Goal: Information Seeking & Learning: Learn about a topic

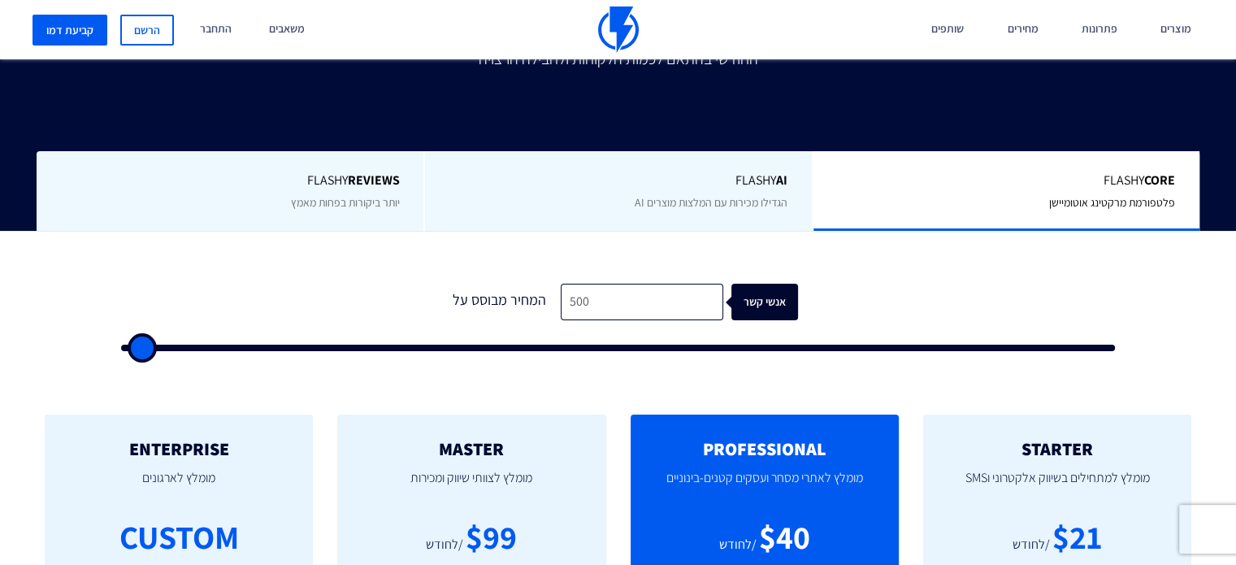
scroll to position [325, 0]
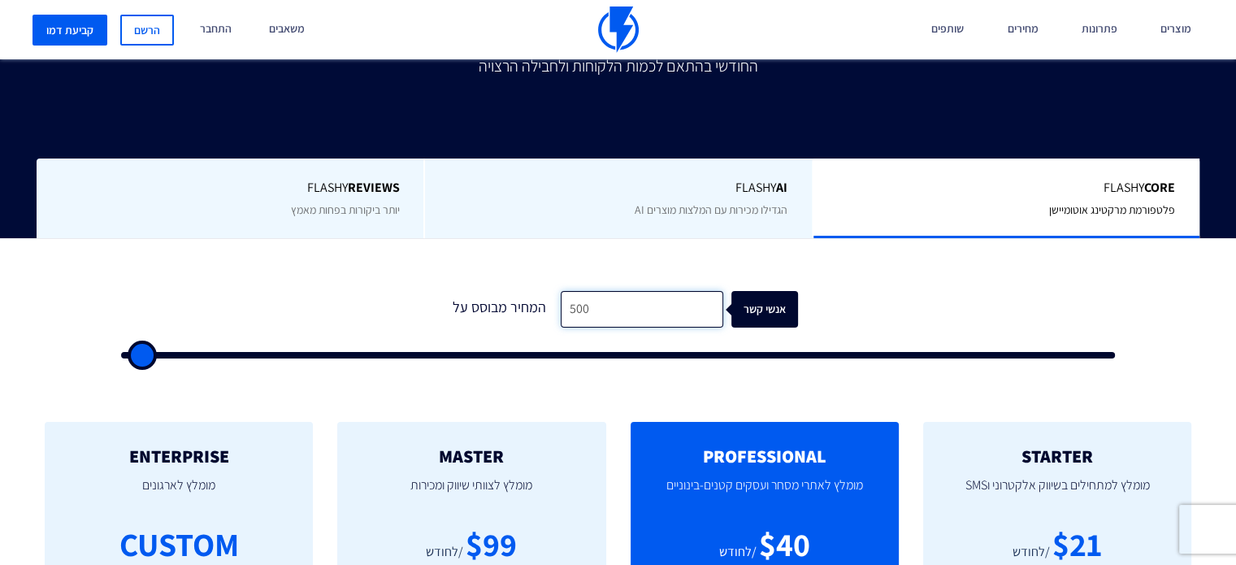
click at [618, 310] on input "500" at bounding box center [642, 309] width 163 height 37
drag, startPoint x: 614, startPoint y: 309, endPoint x: 513, endPoint y: 293, distance: 102.9
click at [513, 293] on div "המחיר מבוסס על 500 אנשי קשר" at bounding box center [618, 309] width 359 height 37
type input "1"
type input "500"
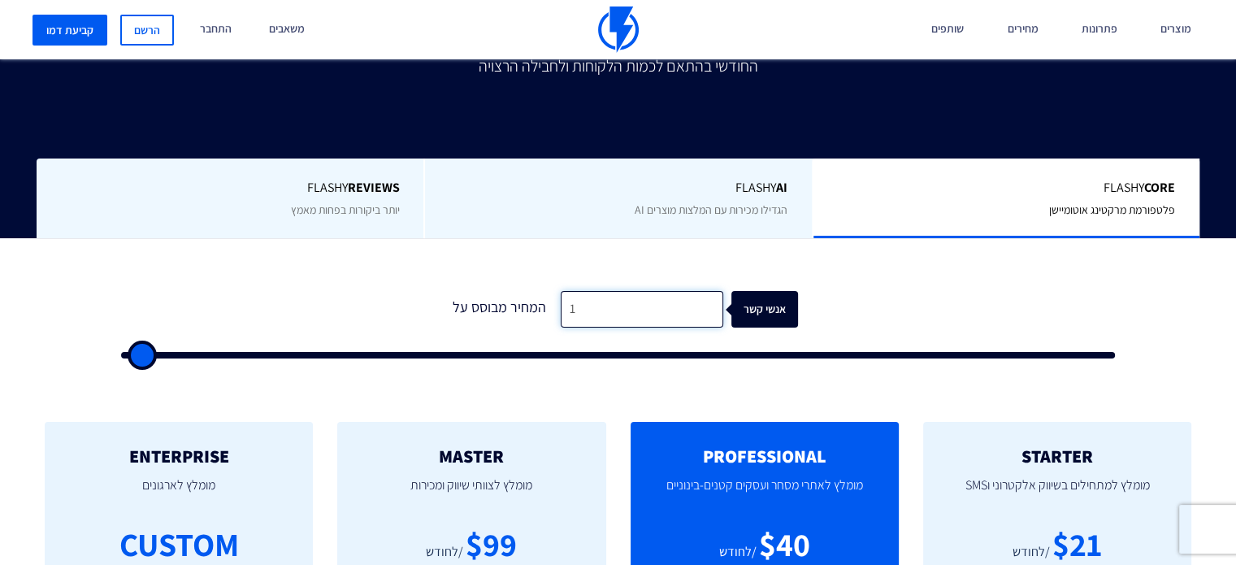
type input "10"
type input "500"
type input "100"
type input "500"
type input "1,000"
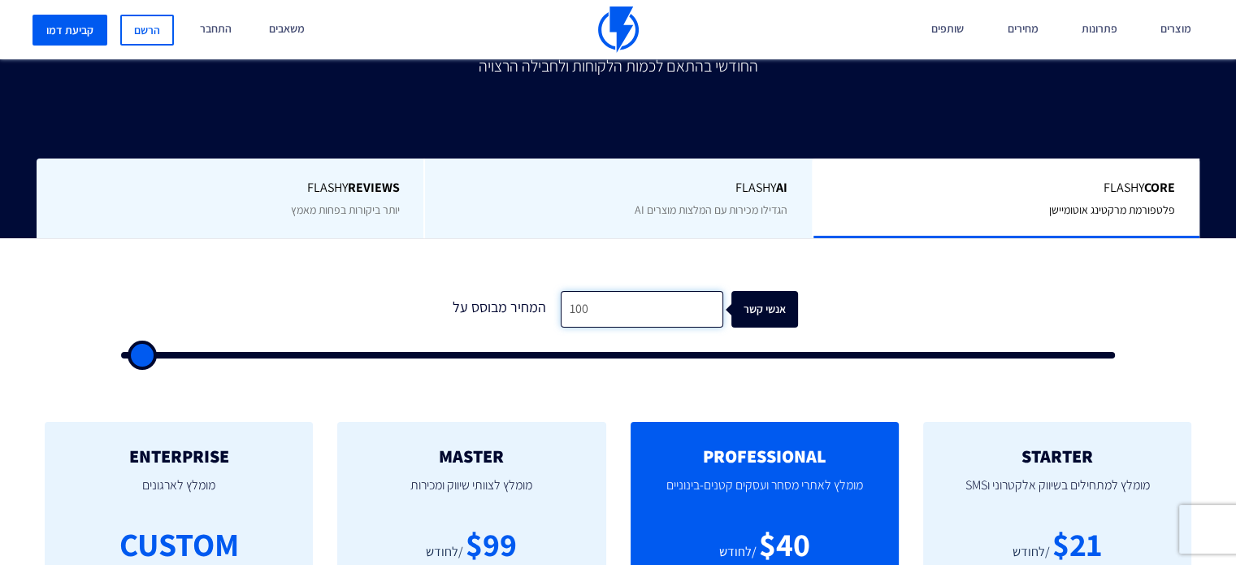
type input "1000"
type input "1,000"
click at [778, 303] on div "אנשי קשר" at bounding box center [781, 309] width 67 height 37
type input "2000"
type input "3,000"
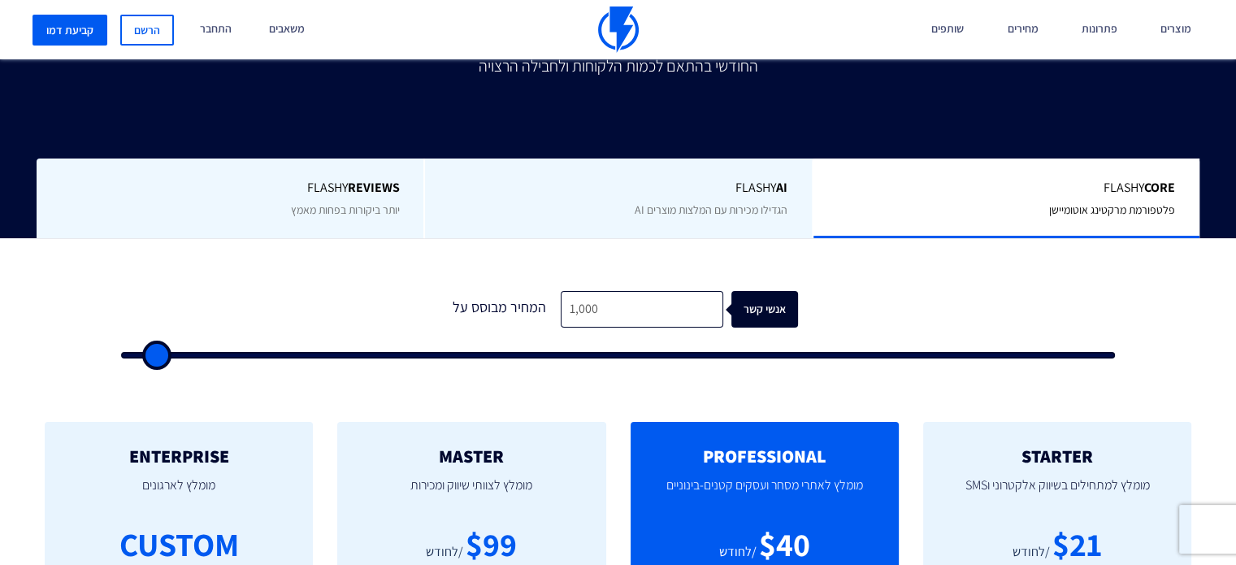
type input "3000"
type input "3,500"
type input "3500"
type input "4,000"
type input "4000"
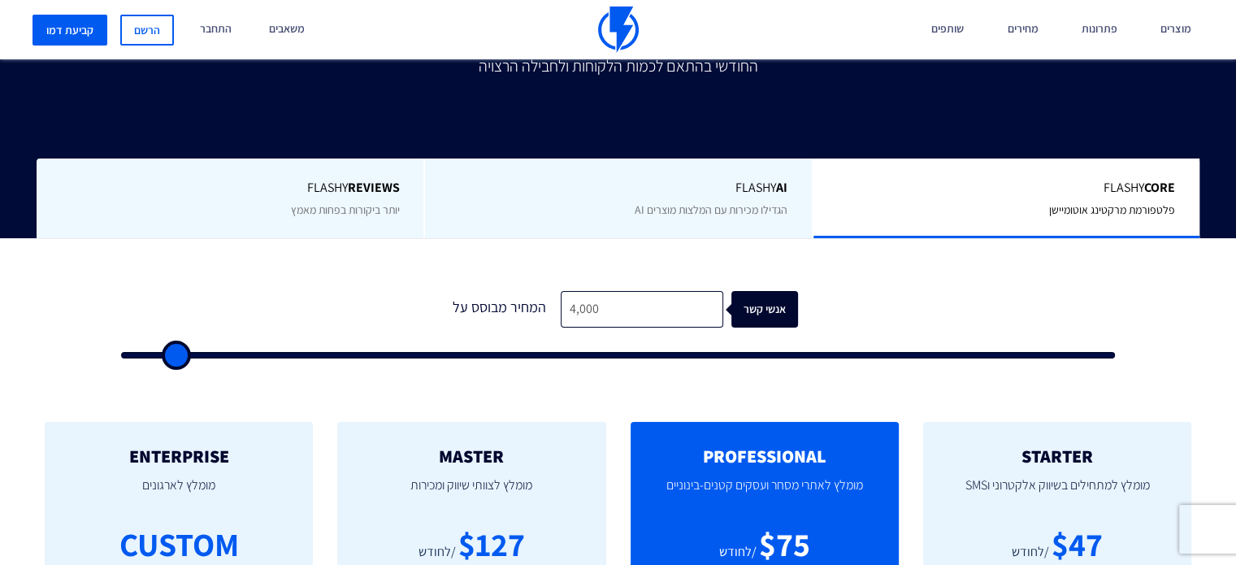
type input "4,500"
type input "4500"
type input "5,000"
drag, startPoint x: 145, startPoint y: 359, endPoint x: 182, endPoint y: 361, distance: 36.6
type input "5000"
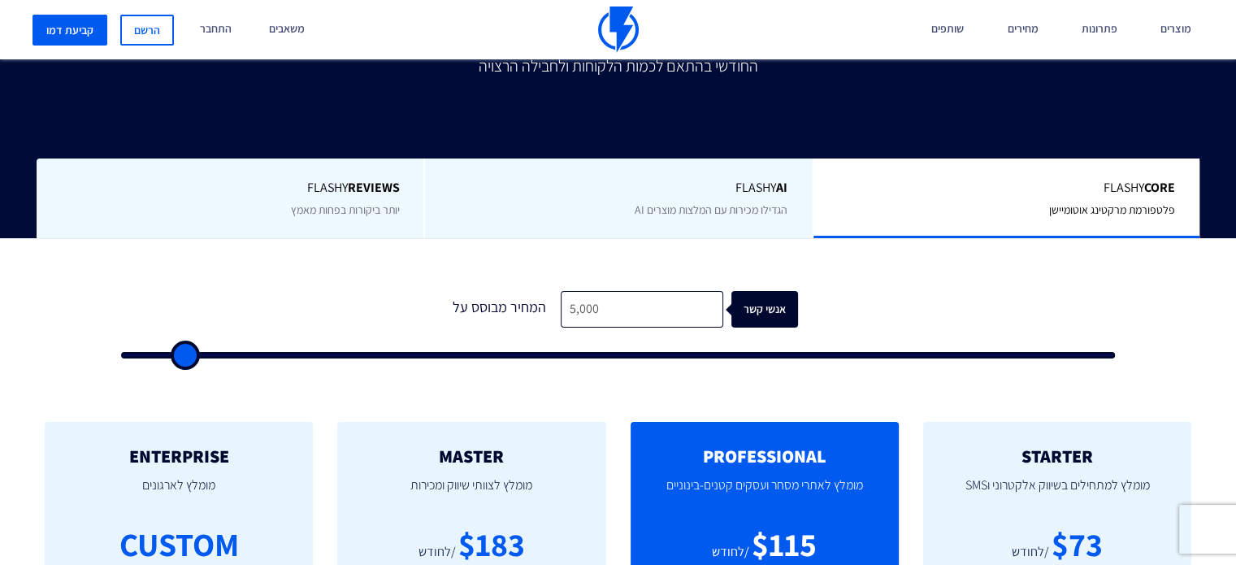
click at [182, 358] on input "range" at bounding box center [618, 355] width 994 height 7
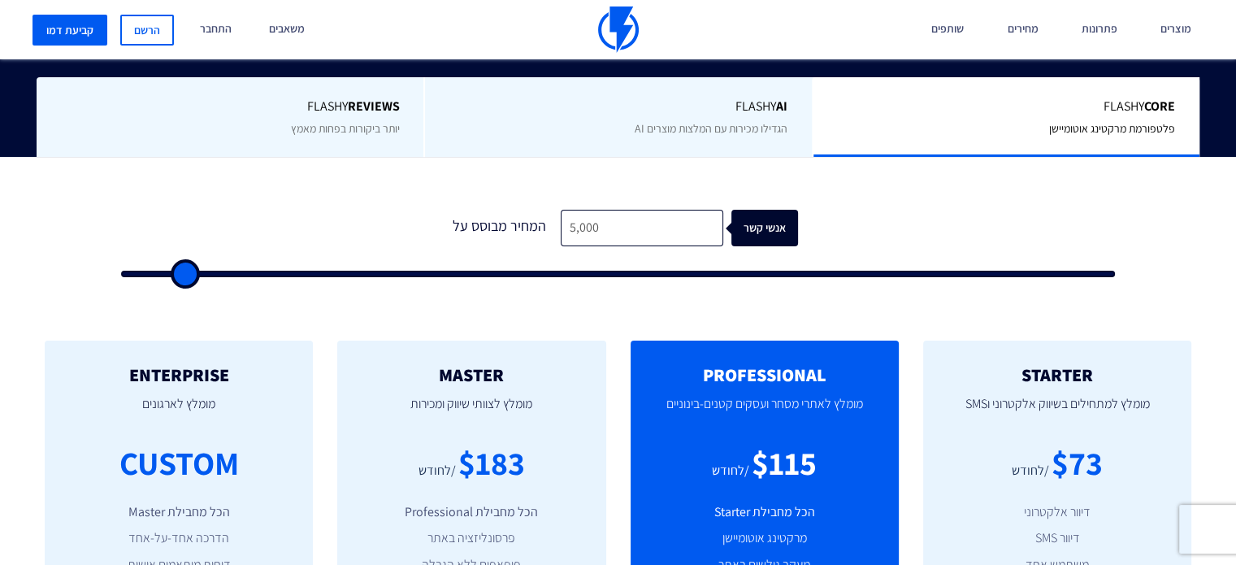
type input "4,500"
type input "4500"
type input "4,000"
type input "4000"
type input "3,500"
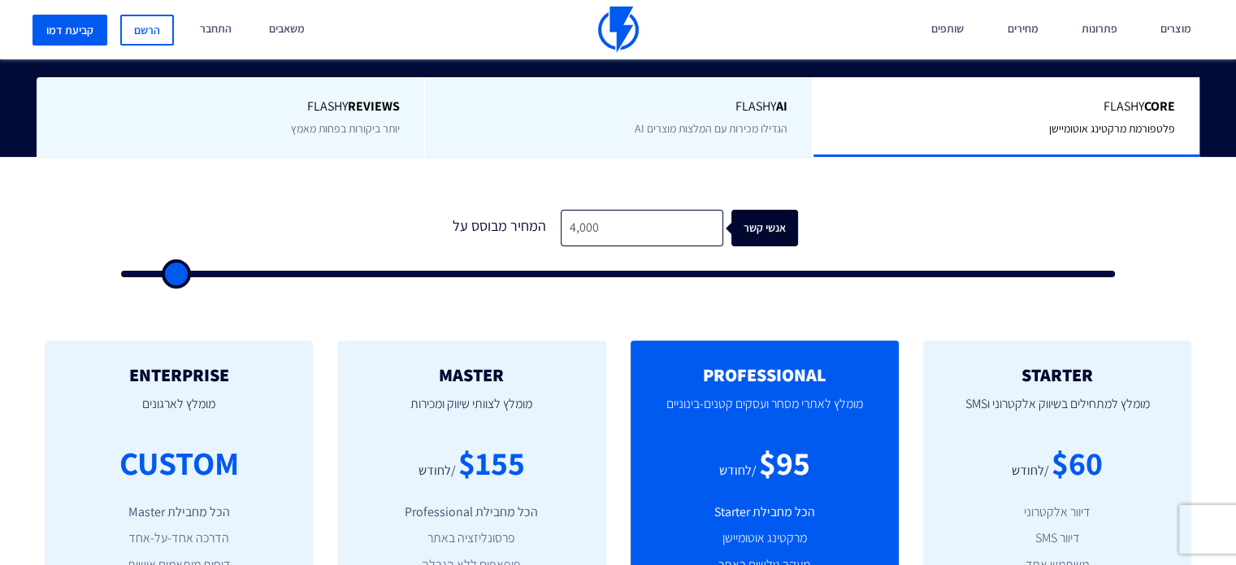
type input "3500"
type input "3,000"
type input "3000"
type input "2,500"
type input "2500"
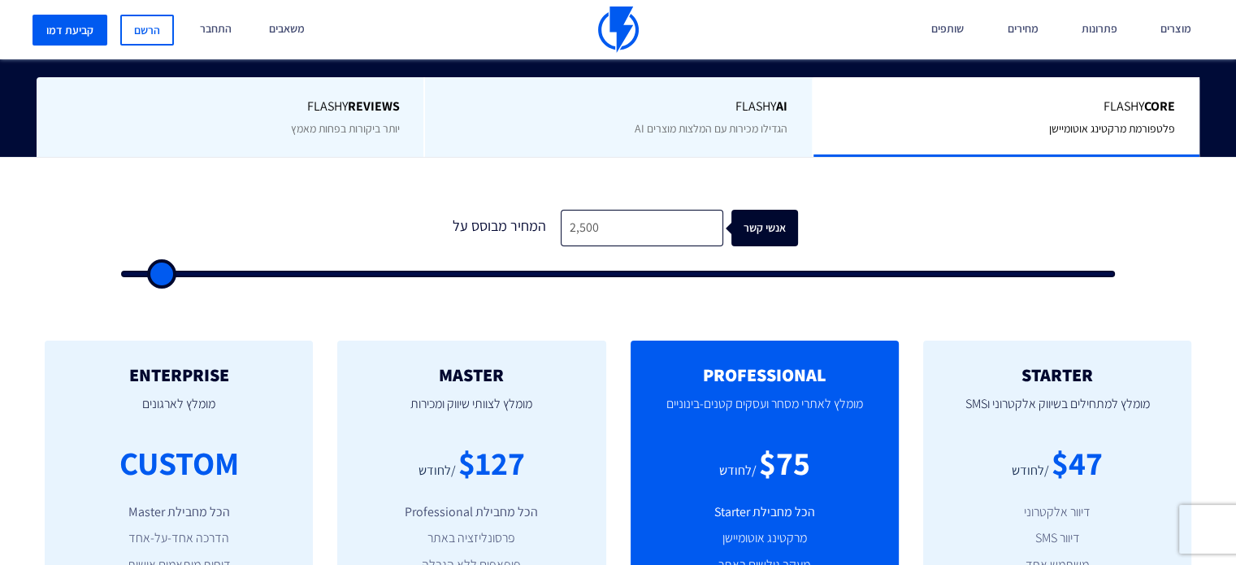
type input "2,000"
type input "2000"
type input "1,500"
type input "1500"
type input "1,000"
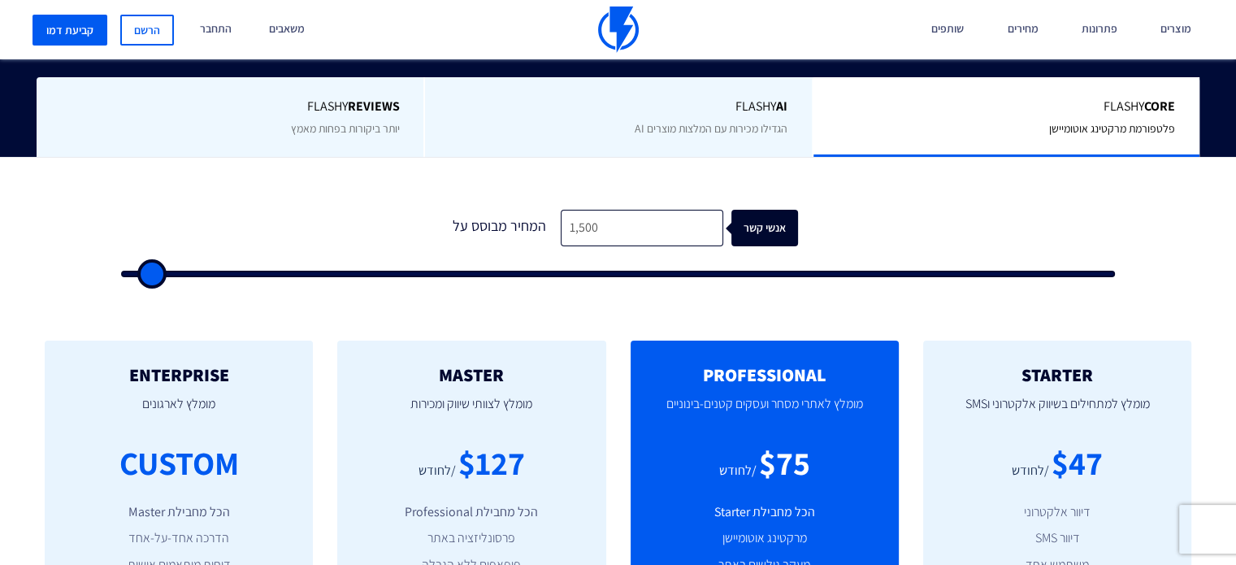
type input "1000"
type input "500"
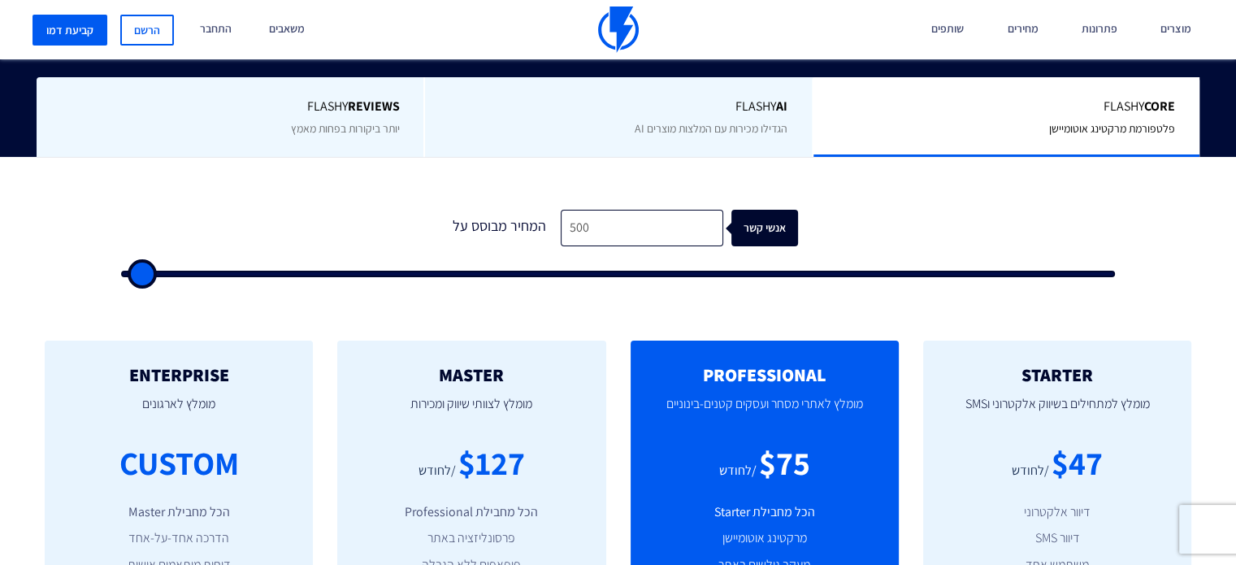
type input "500"
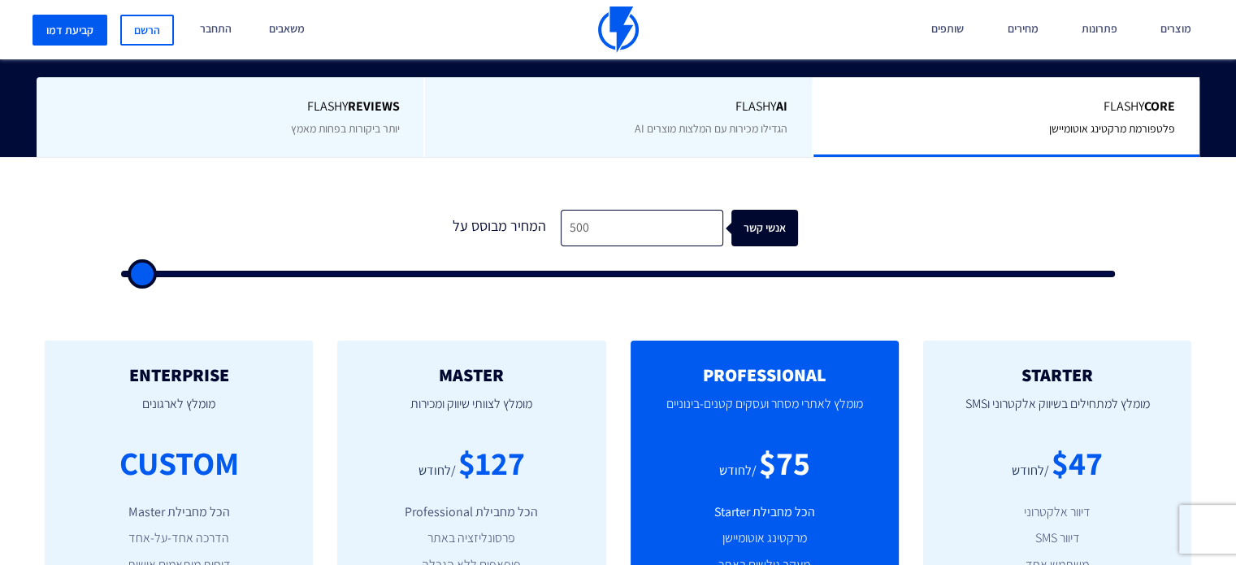
type input "500"
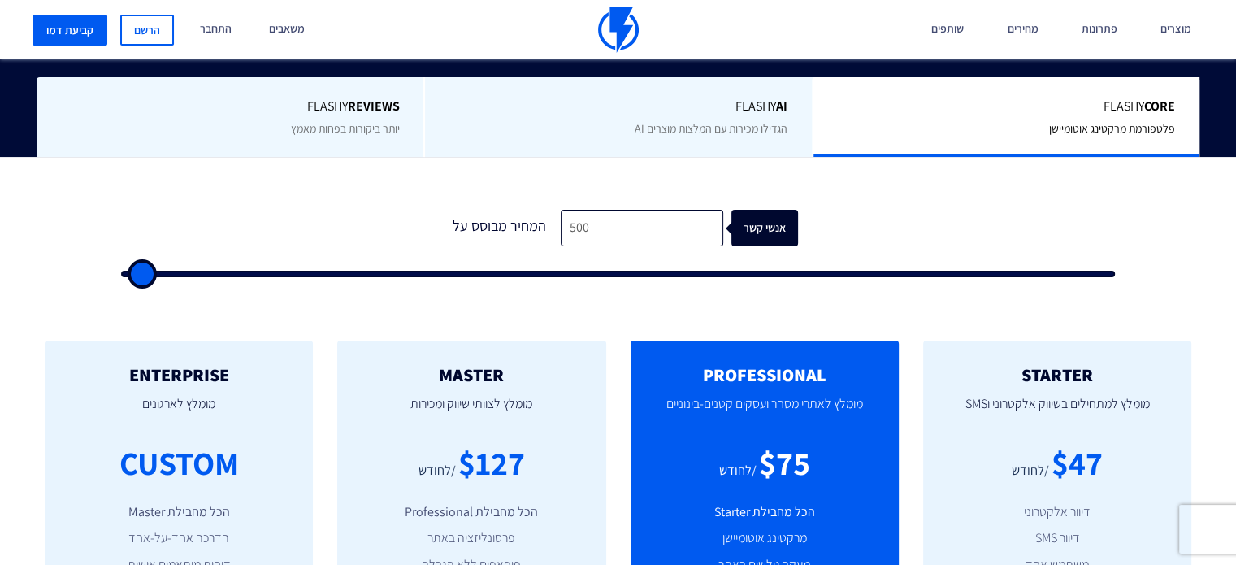
type input "500"
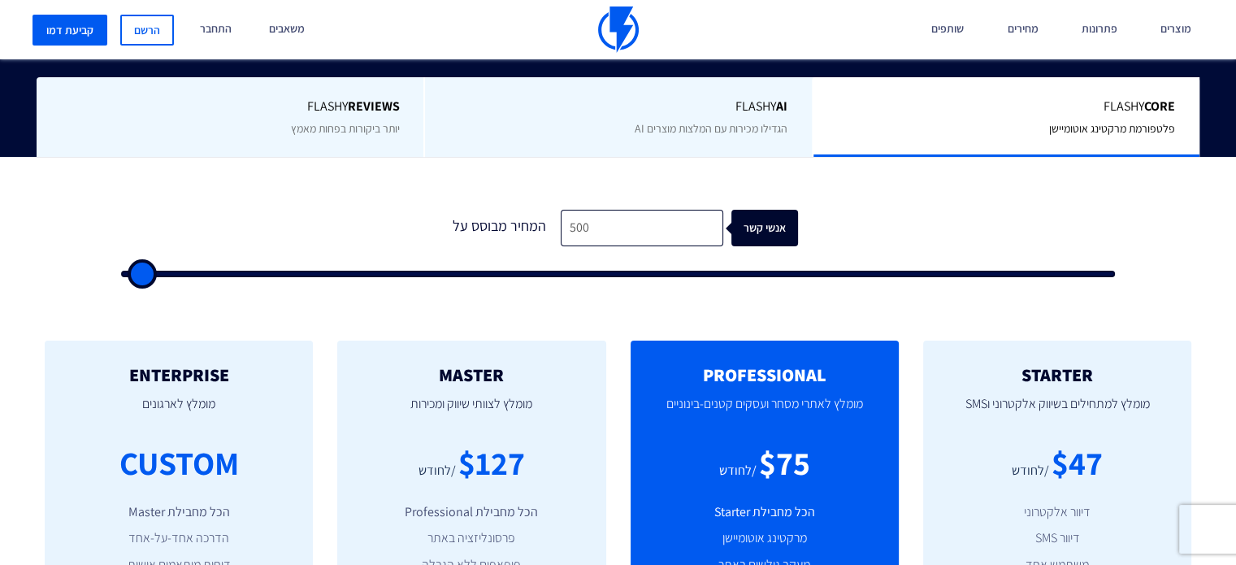
type input "500"
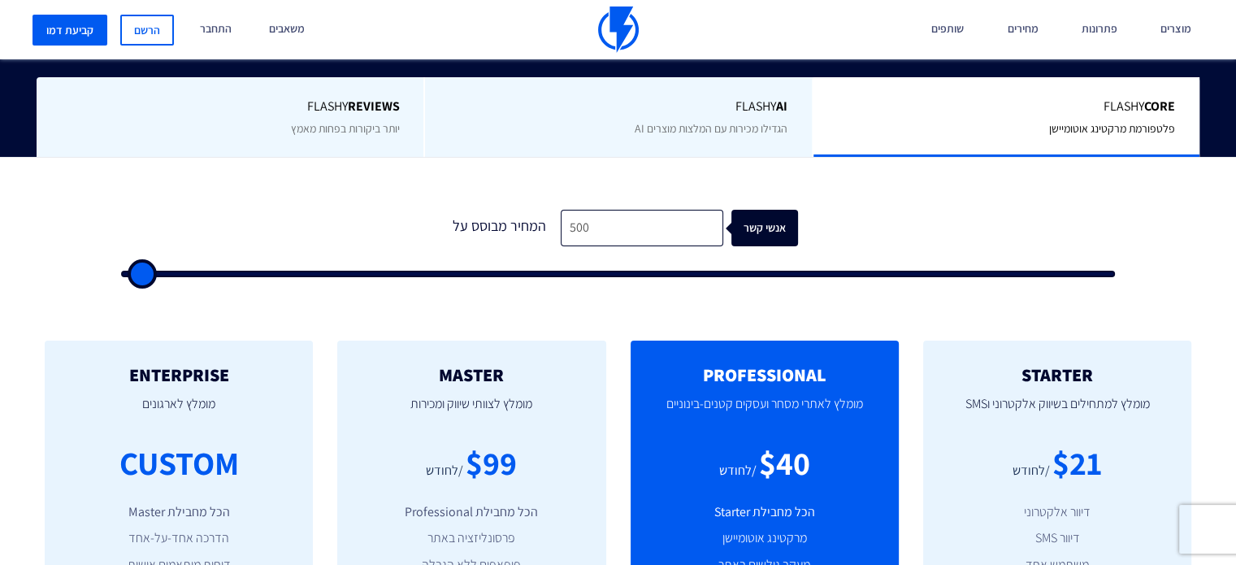
type input "500"
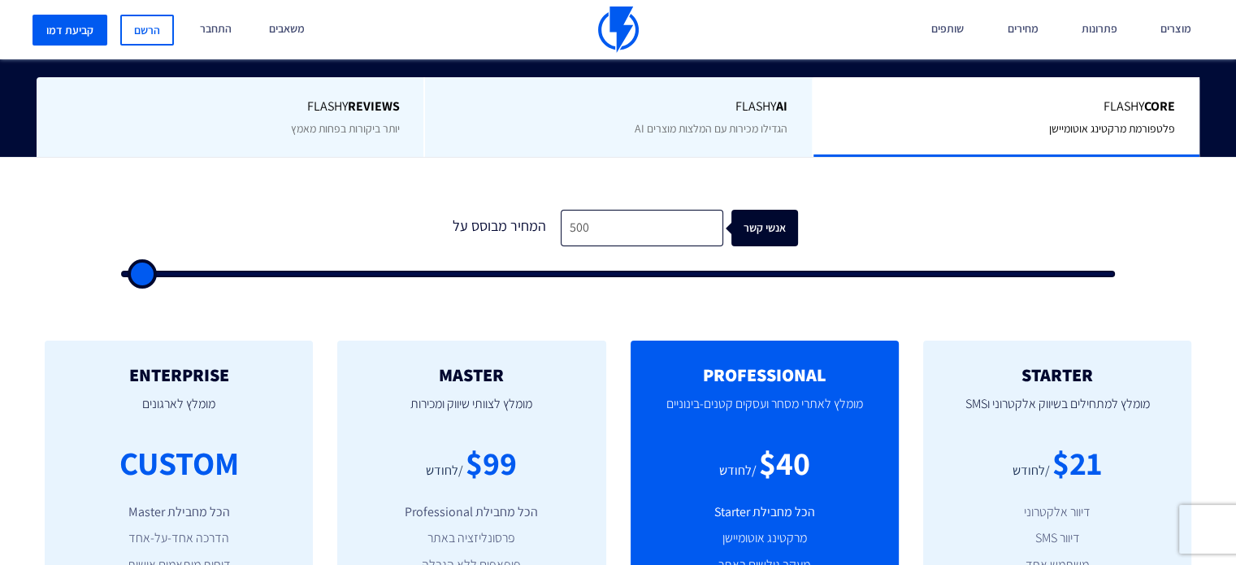
type input "500"
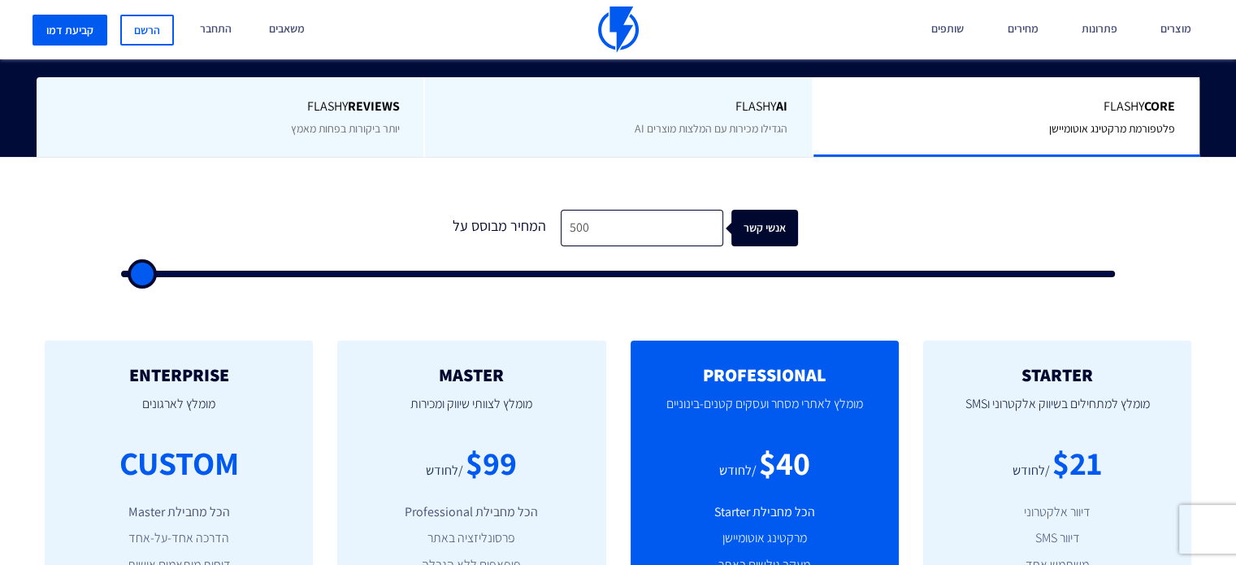
type input "500"
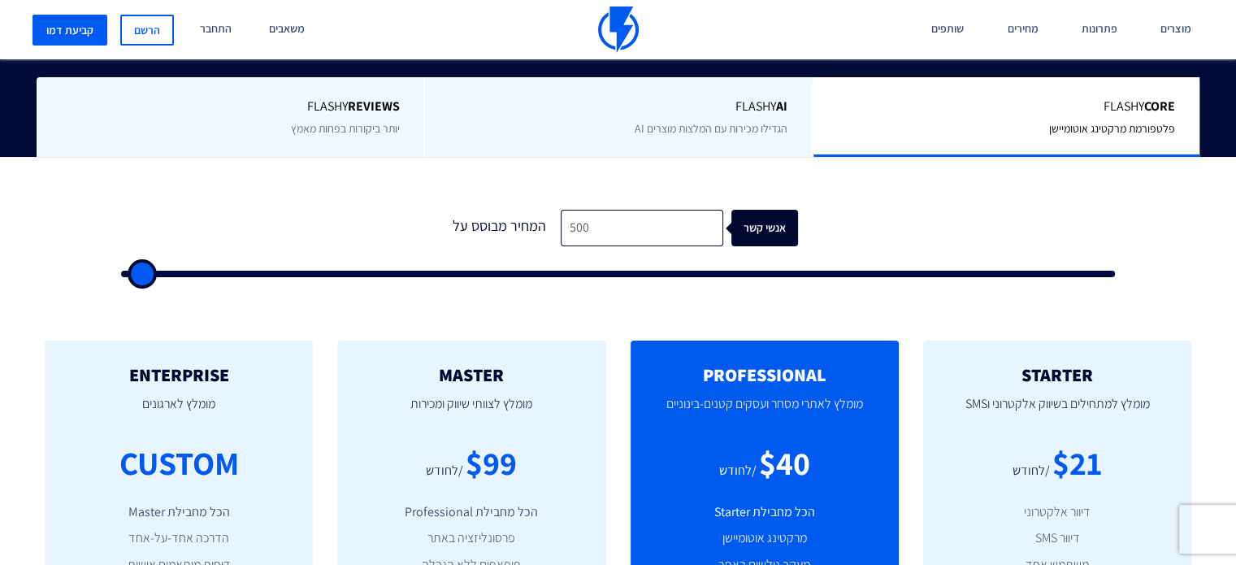
type input "500"
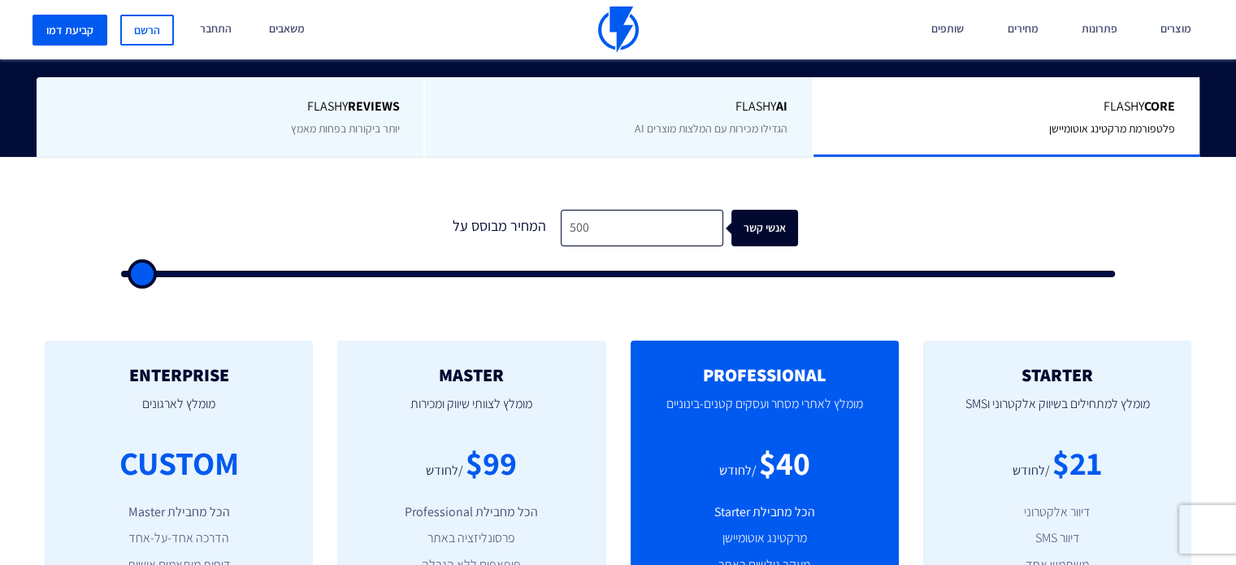
type input "500"
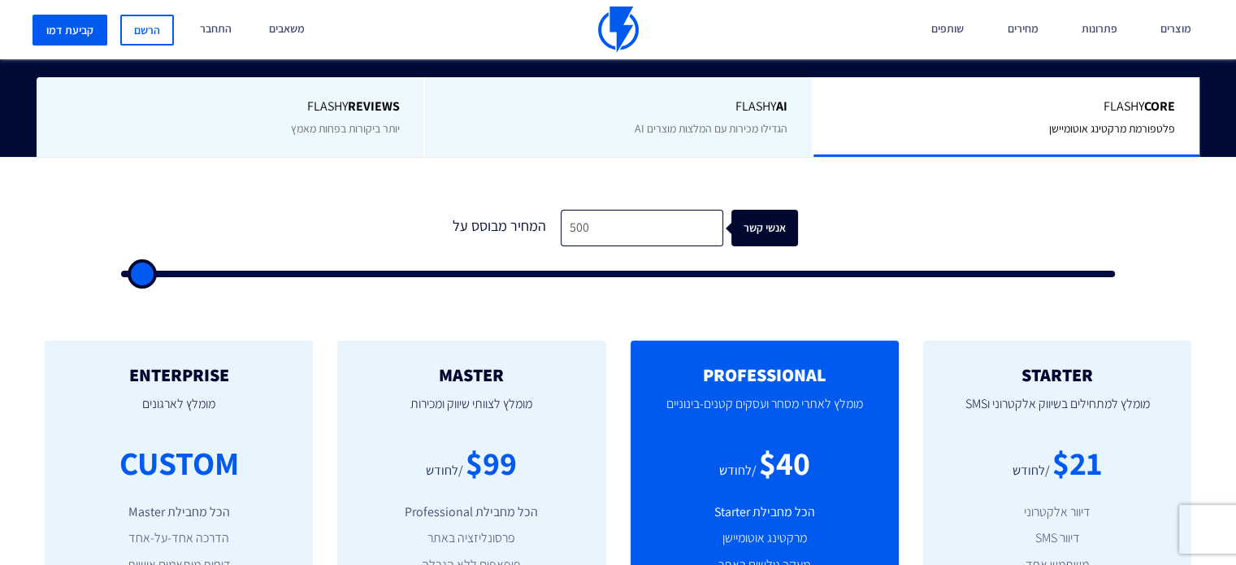
type input "500"
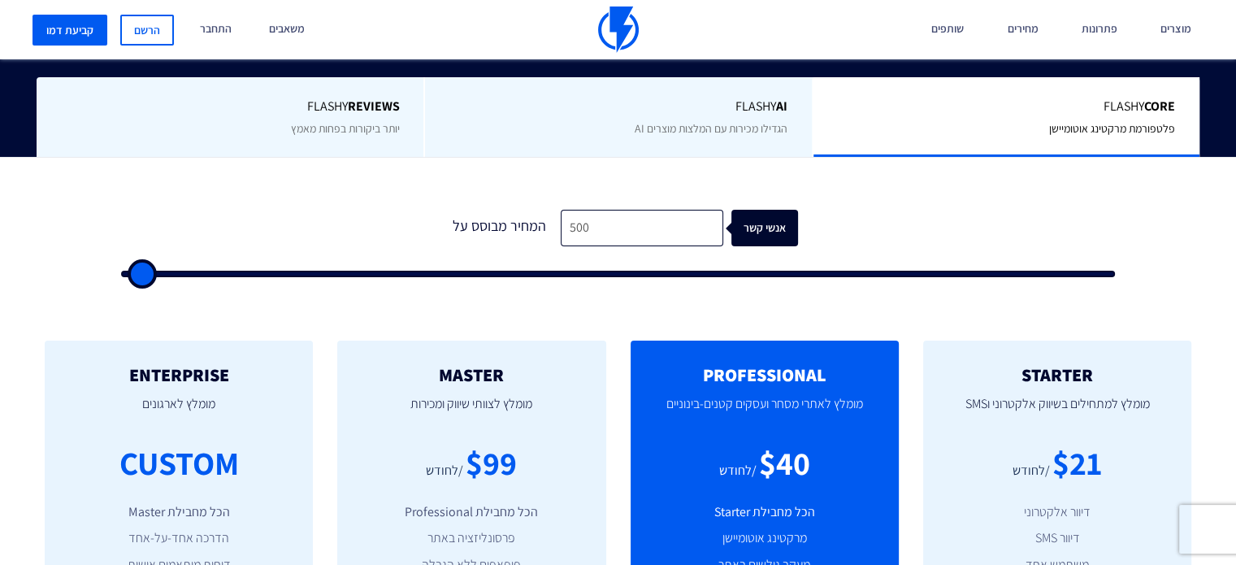
type input "500"
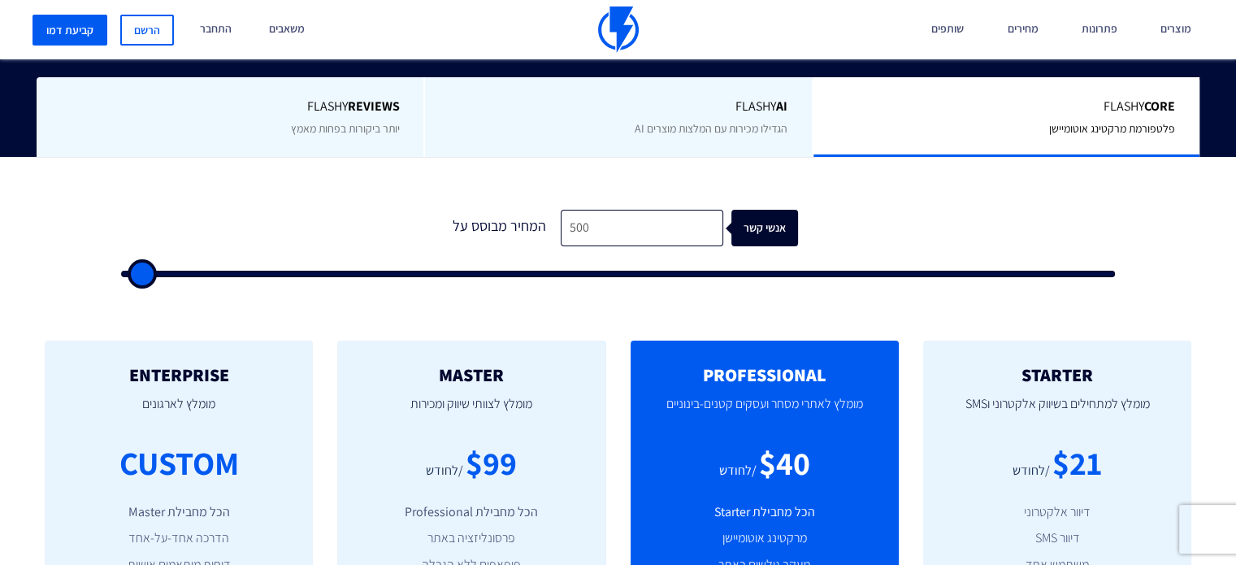
type input "500"
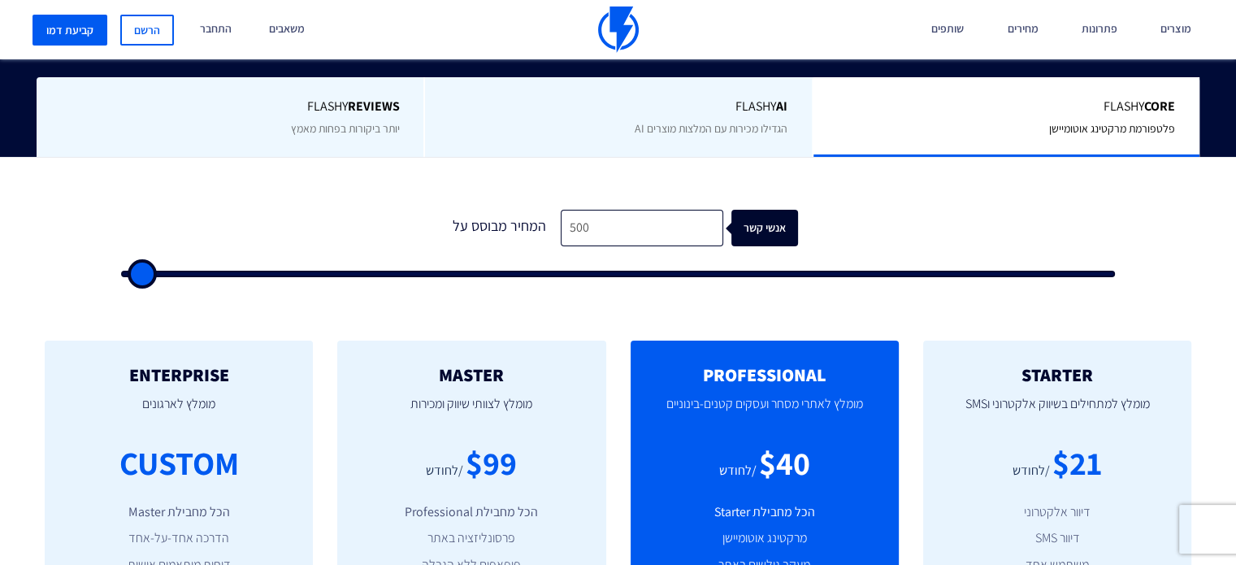
type input "500"
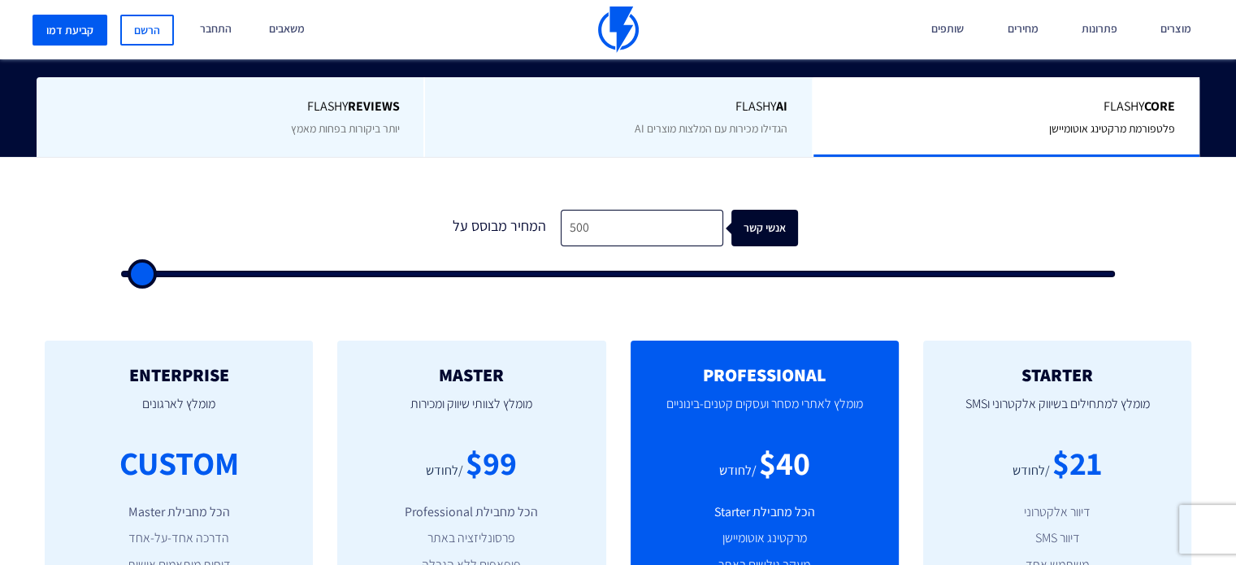
type input "500"
type input "1,000"
type input "1000"
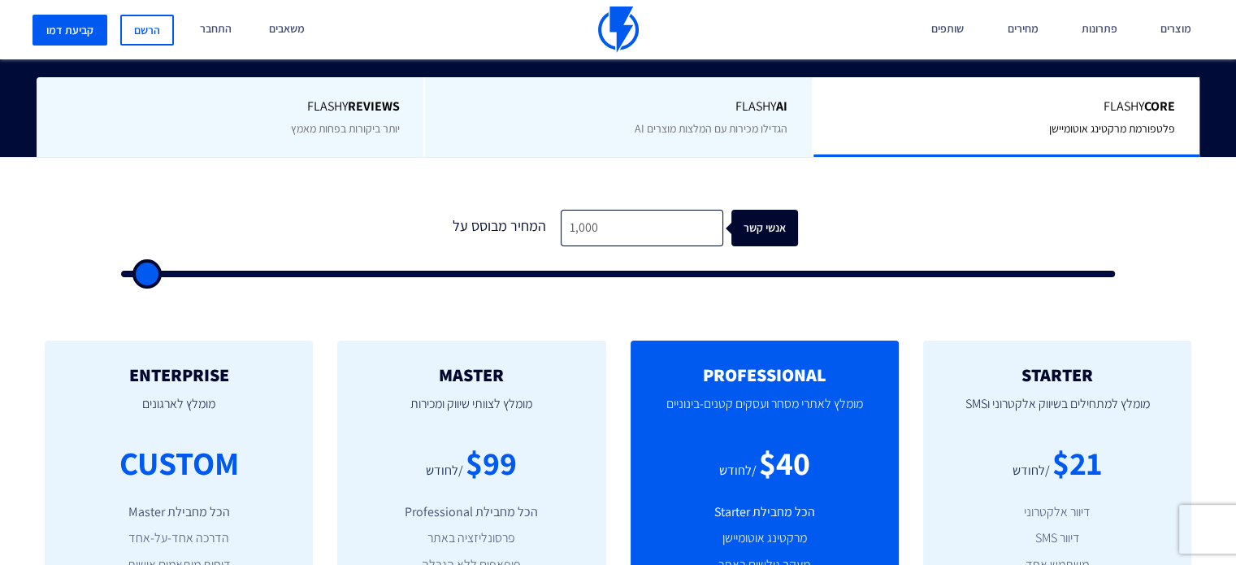
type input "1,500"
type input "1500"
type input "2,000"
type input "2000"
type input "1,500"
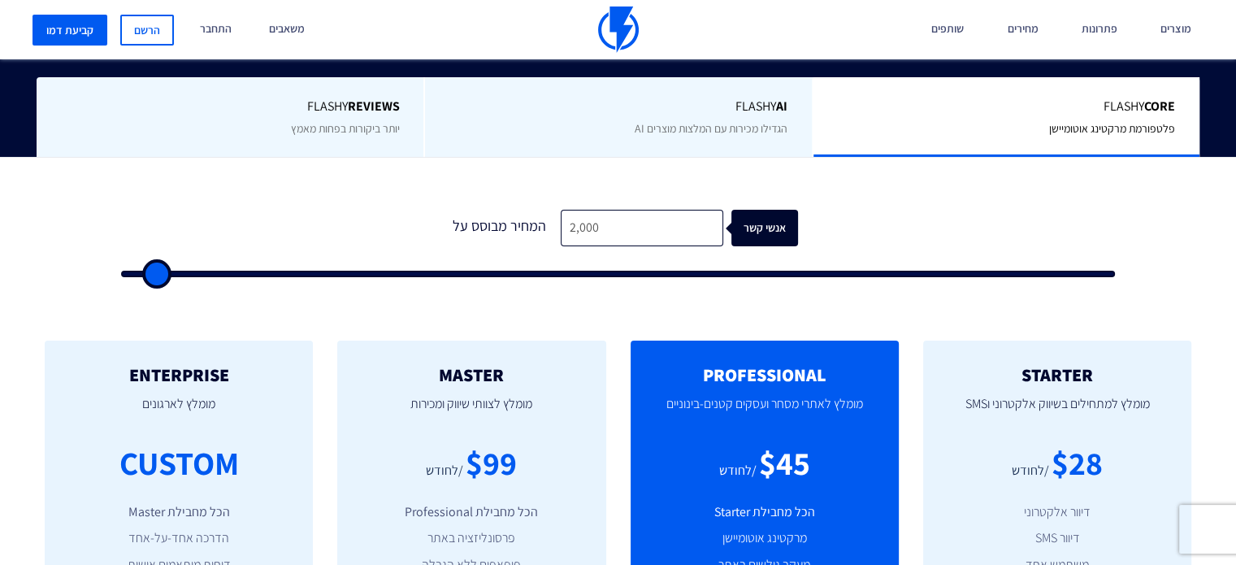
type input "1500"
type input "1,000"
drag, startPoint x: 185, startPoint y: 272, endPoint x: 147, endPoint y: 266, distance: 38.7
type input "1000"
click at [147, 271] on input "range" at bounding box center [618, 274] width 994 height 7
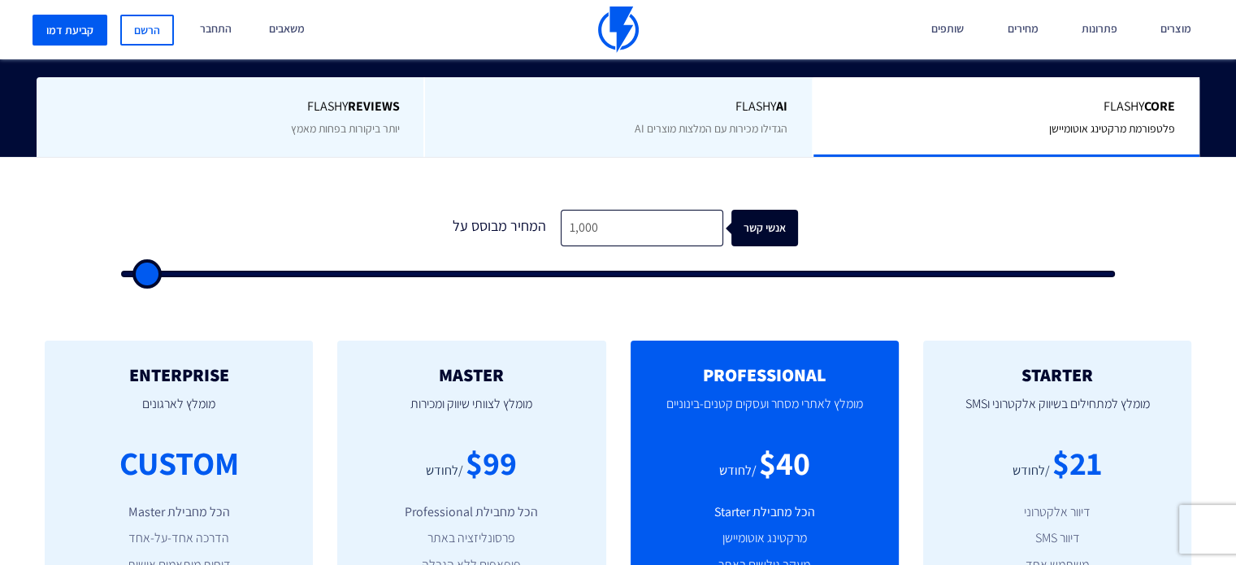
type input "2,500"
type input "2500"
type input "3,000"
type input "3000"
type input "4,000"
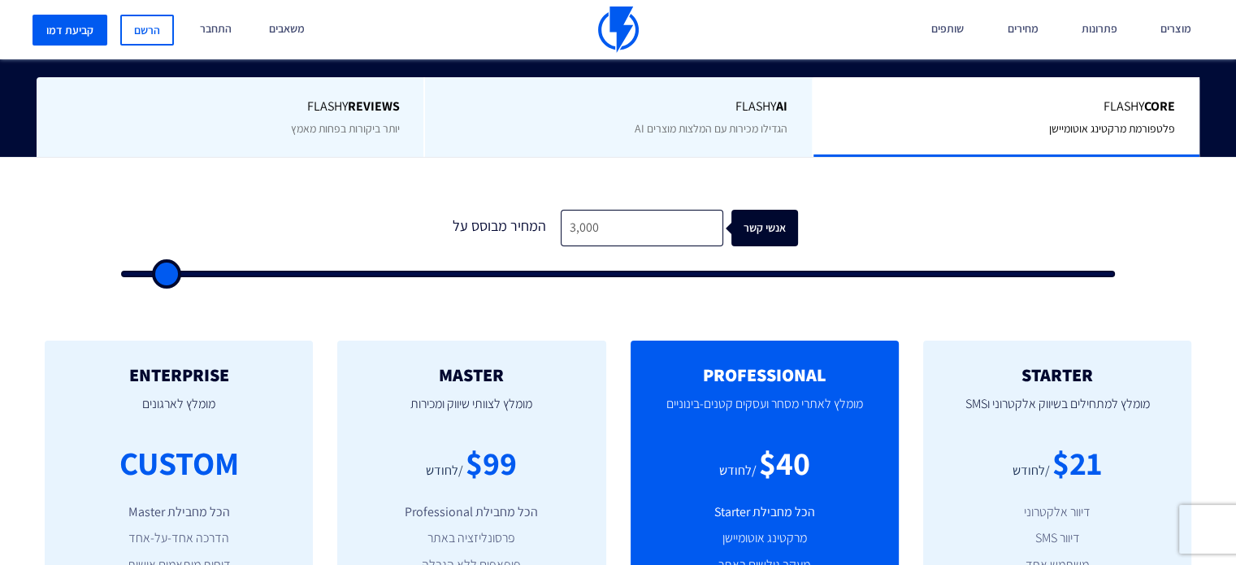
type input "4000"
type input "4,500"
type input "4500"
type input "5,000"
type input "5000"
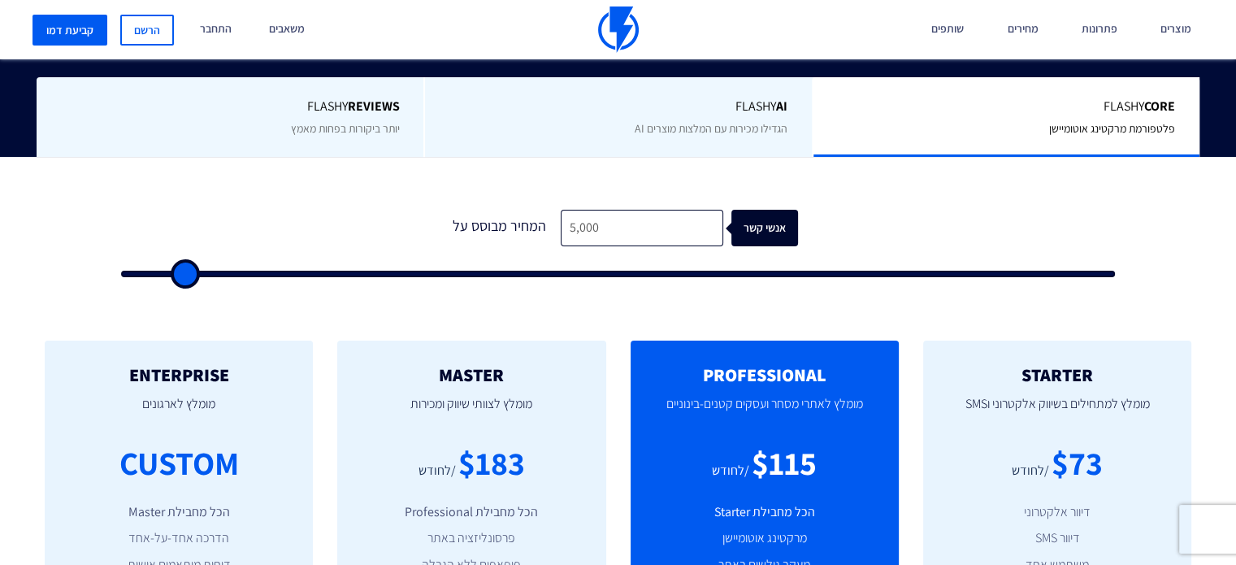
type input "4,500"
type input "4500"
type input "4,000"
type input "4000"
type input "3,500"
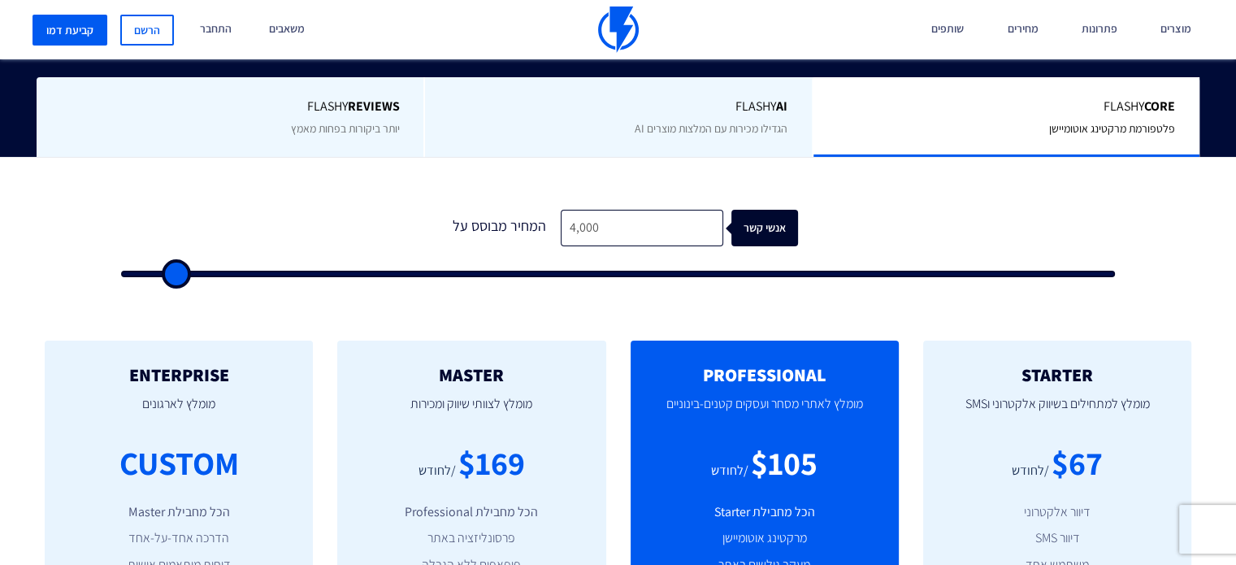
type input "3500"
type input "3,000"
type input "3000"
type input "2,500"
type input "2500"
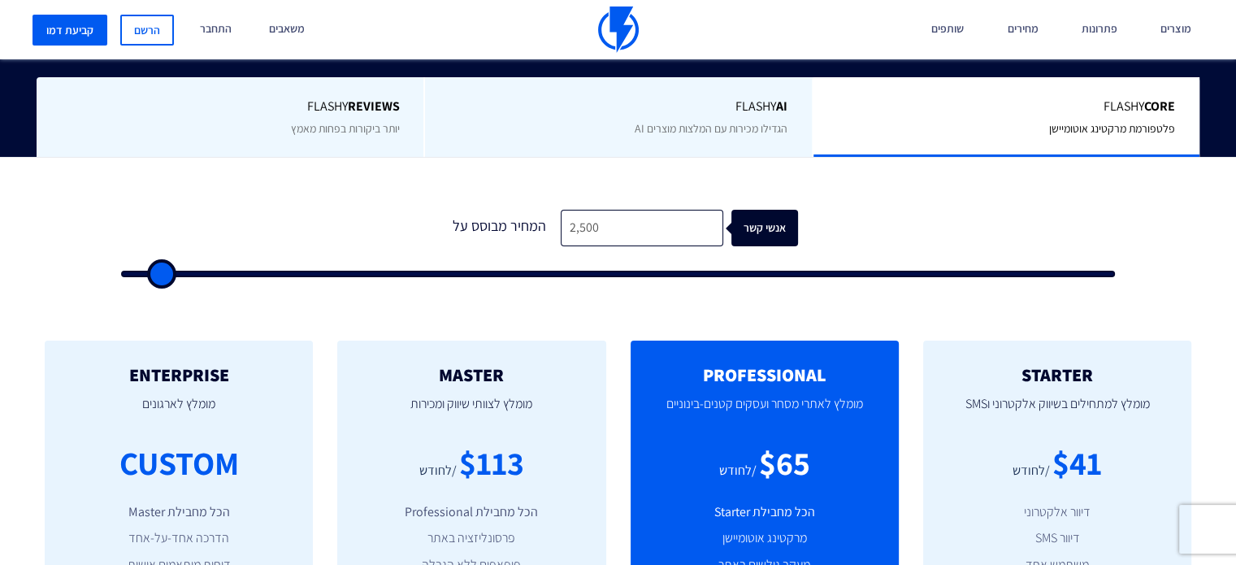
type input "2,000"
type input "2000"
type input "1,500"
type input "1500"
type input "1,000"
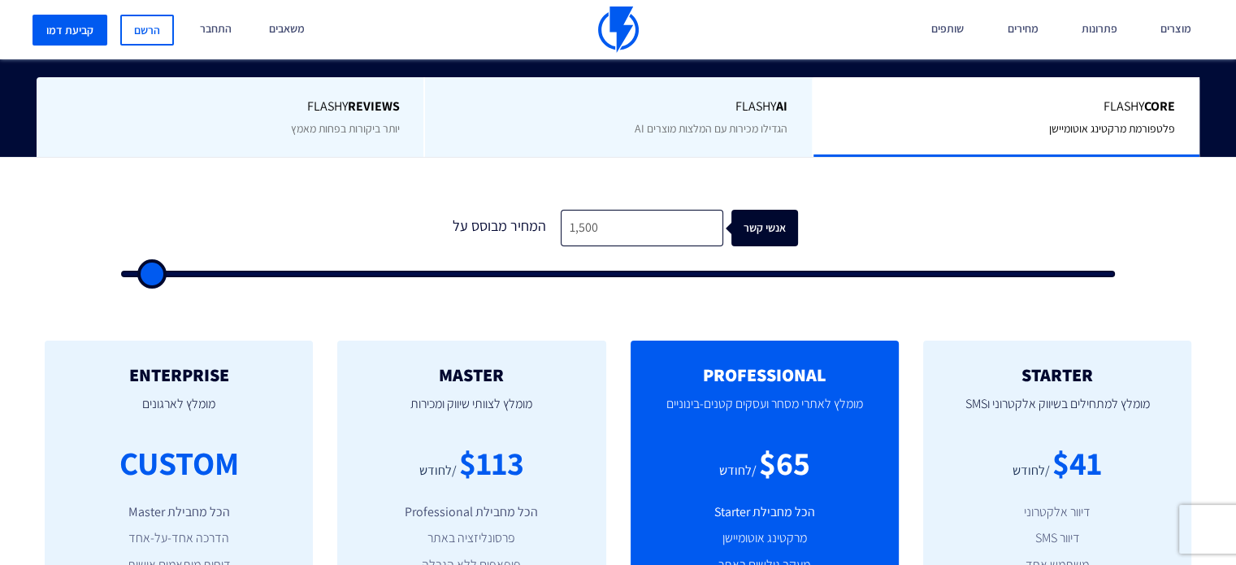
type input "1000"
drag, startPoint x: 156, startPoint y: 270, endPoint x: 147, endPoint y: 268, distance: 9.1
click at [147, 271] on input "range" at bounding box center [618, 274] width 994 height 7
type input "500"
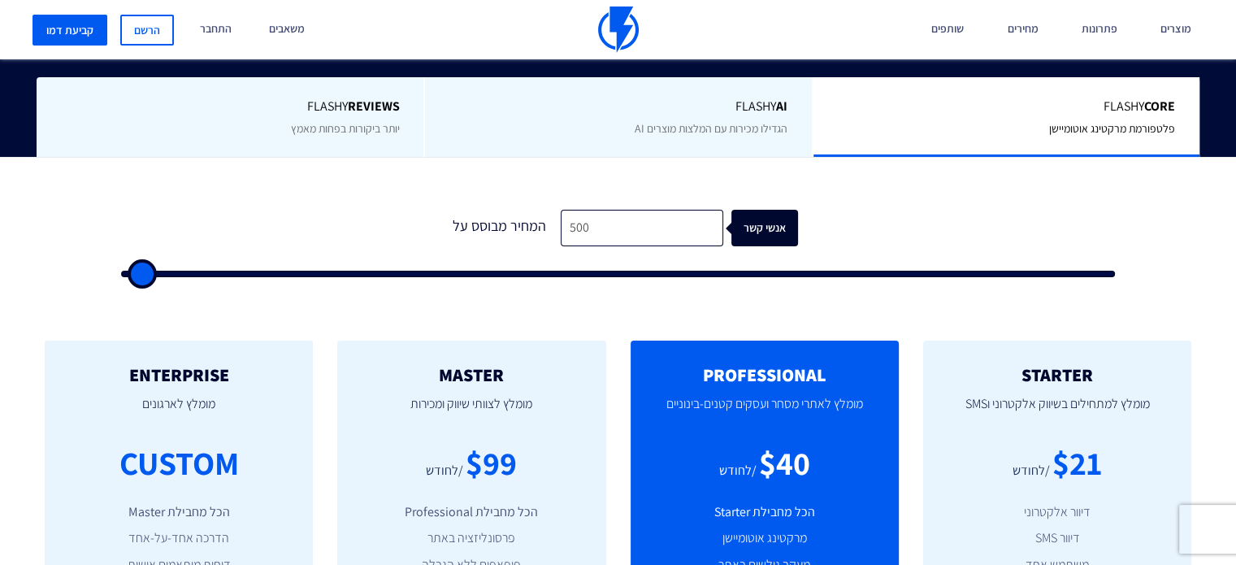
type input "500"
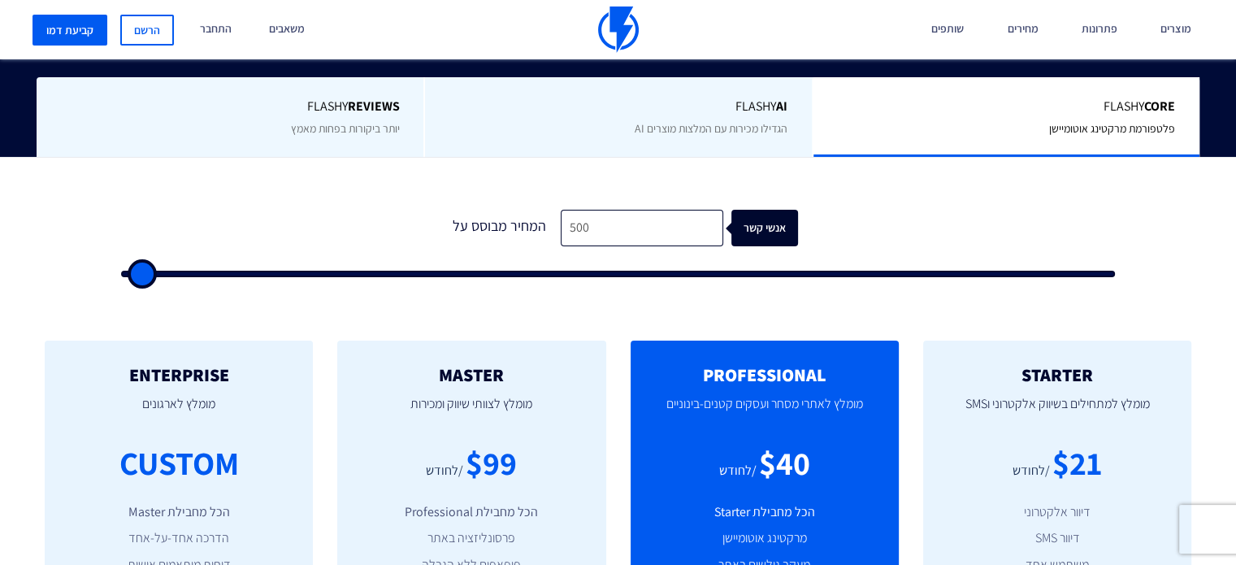
type input "500"
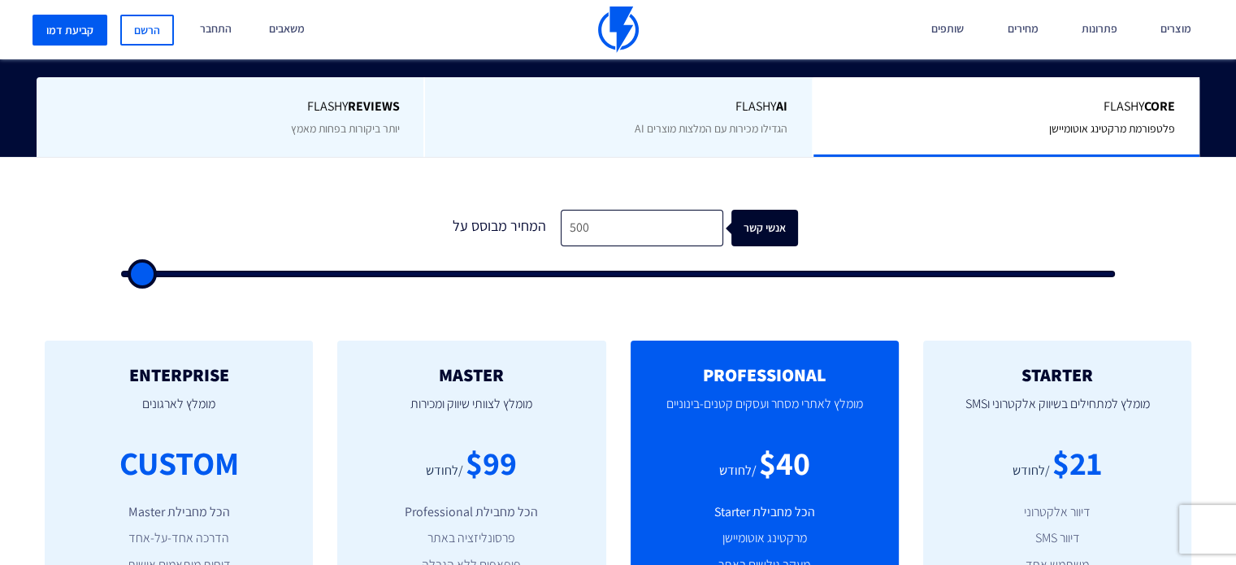
type input "500"
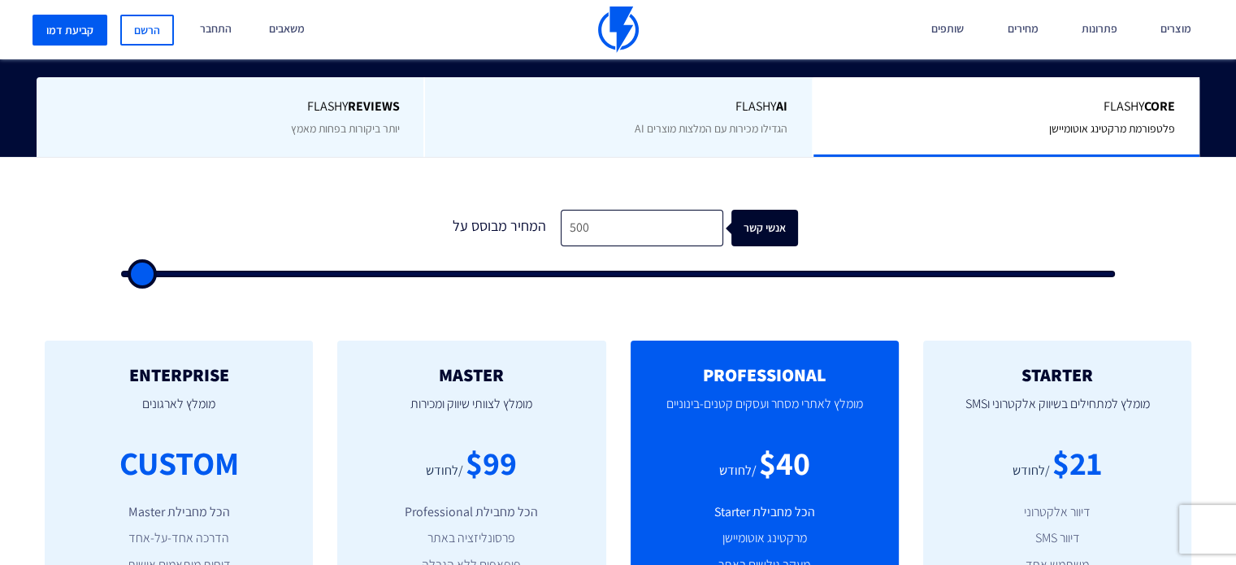
type input "500"
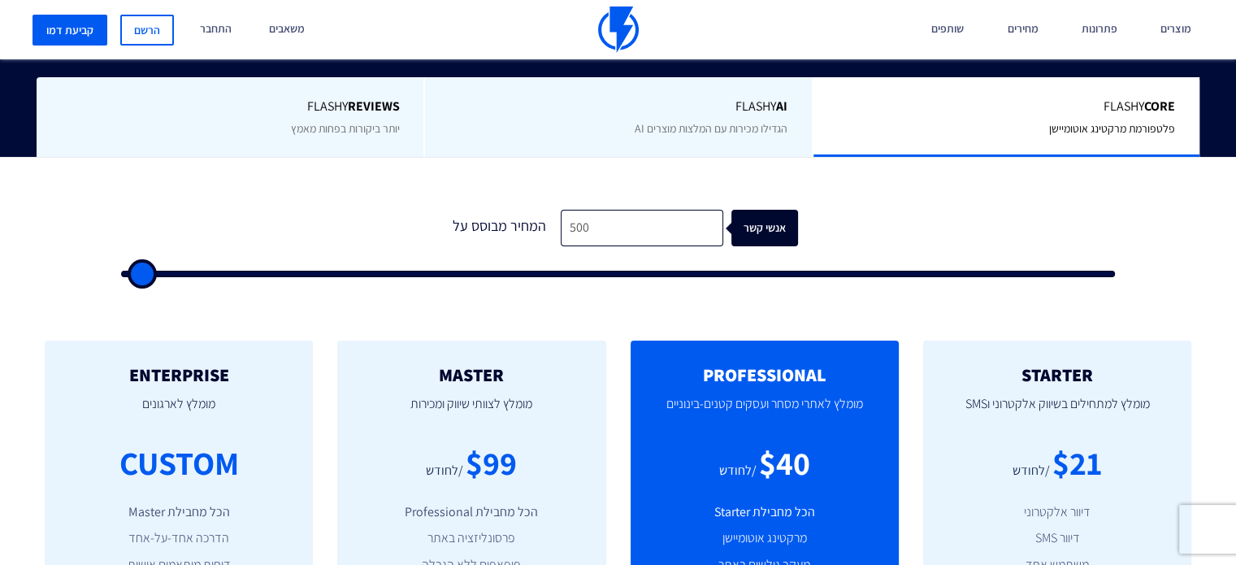
type input "500"
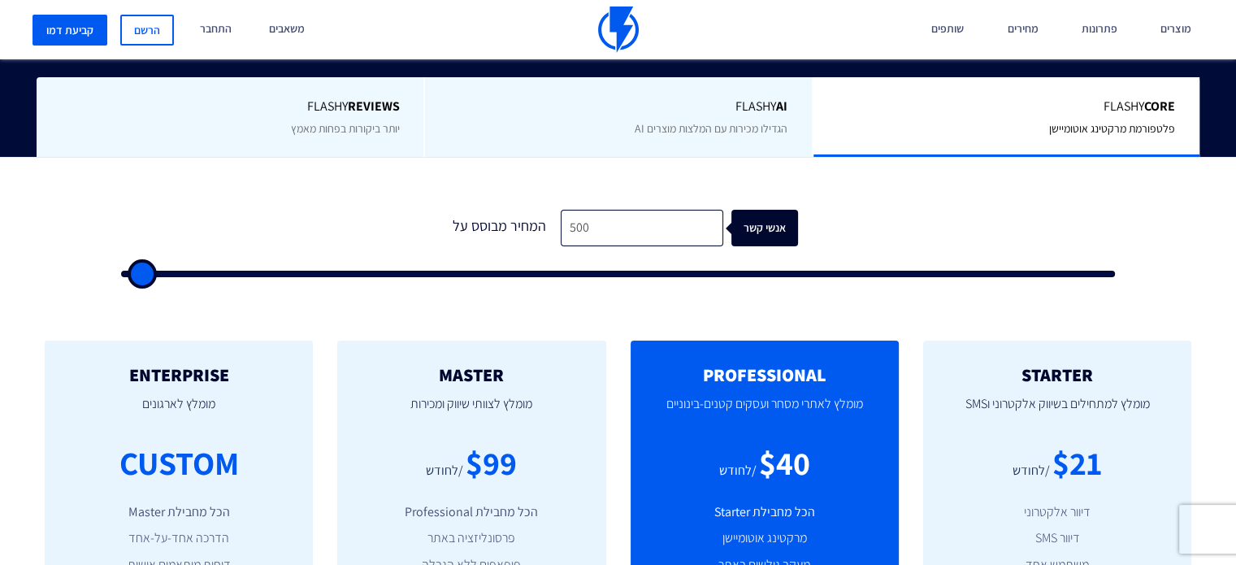
type input "500"
drag, startPoint x: 142, startPoint y: 267, endPoint x: 111, endPoint y: 267, distance: 31.7
type input "500"
click at [121, 271] on input "range" at bounding box center [618, 274] width 994 height 7
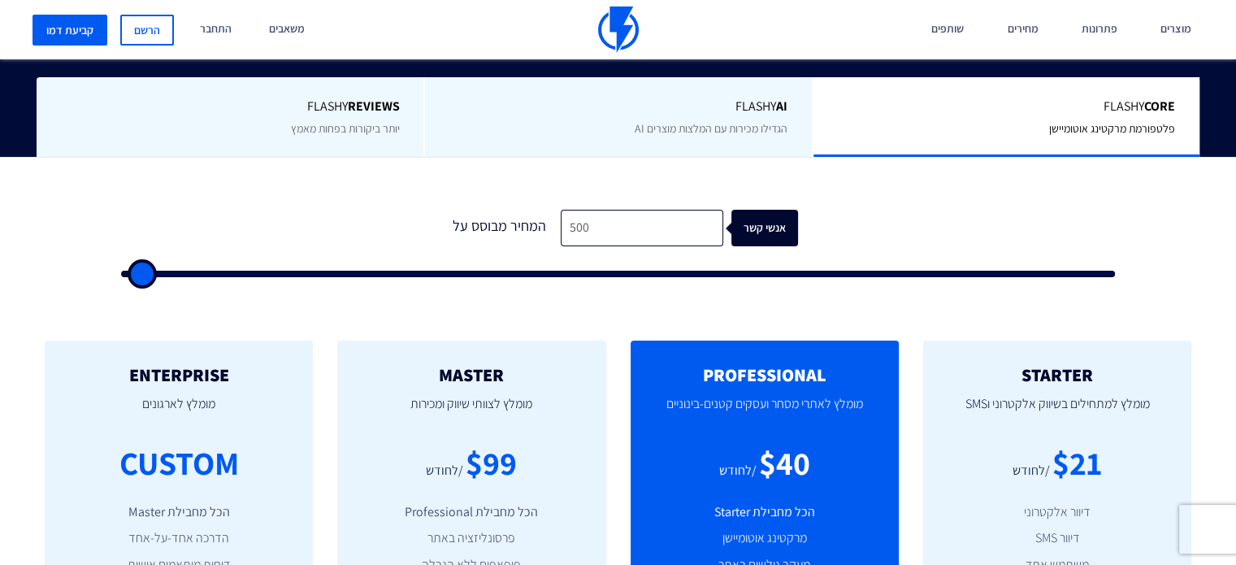
type input "1,000"
type input "1000"
type input "1,500"
type input "1500"
type input "1,000"
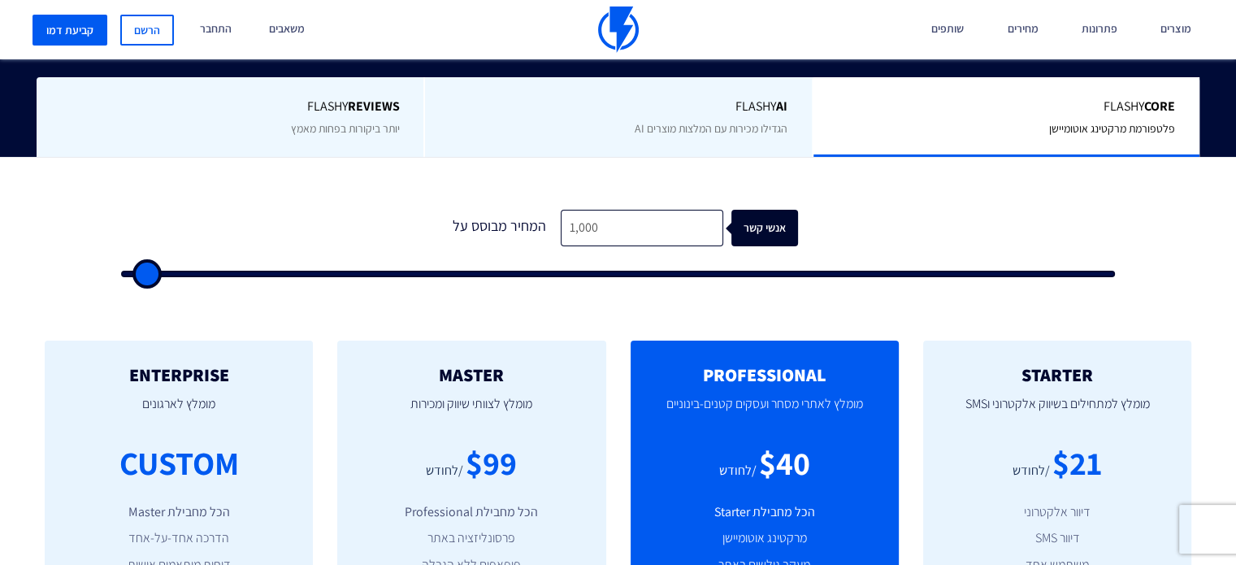
drag, startPoint x: 138, startPoint y: 273, endPoint x: 147, endPoint y: 273, distance: 8.9
type input "1000"
click at [147, 273] on input "range" at bounding box center [618, 274] width 994 height 7
